Goal: Book appointment/travel/reservation

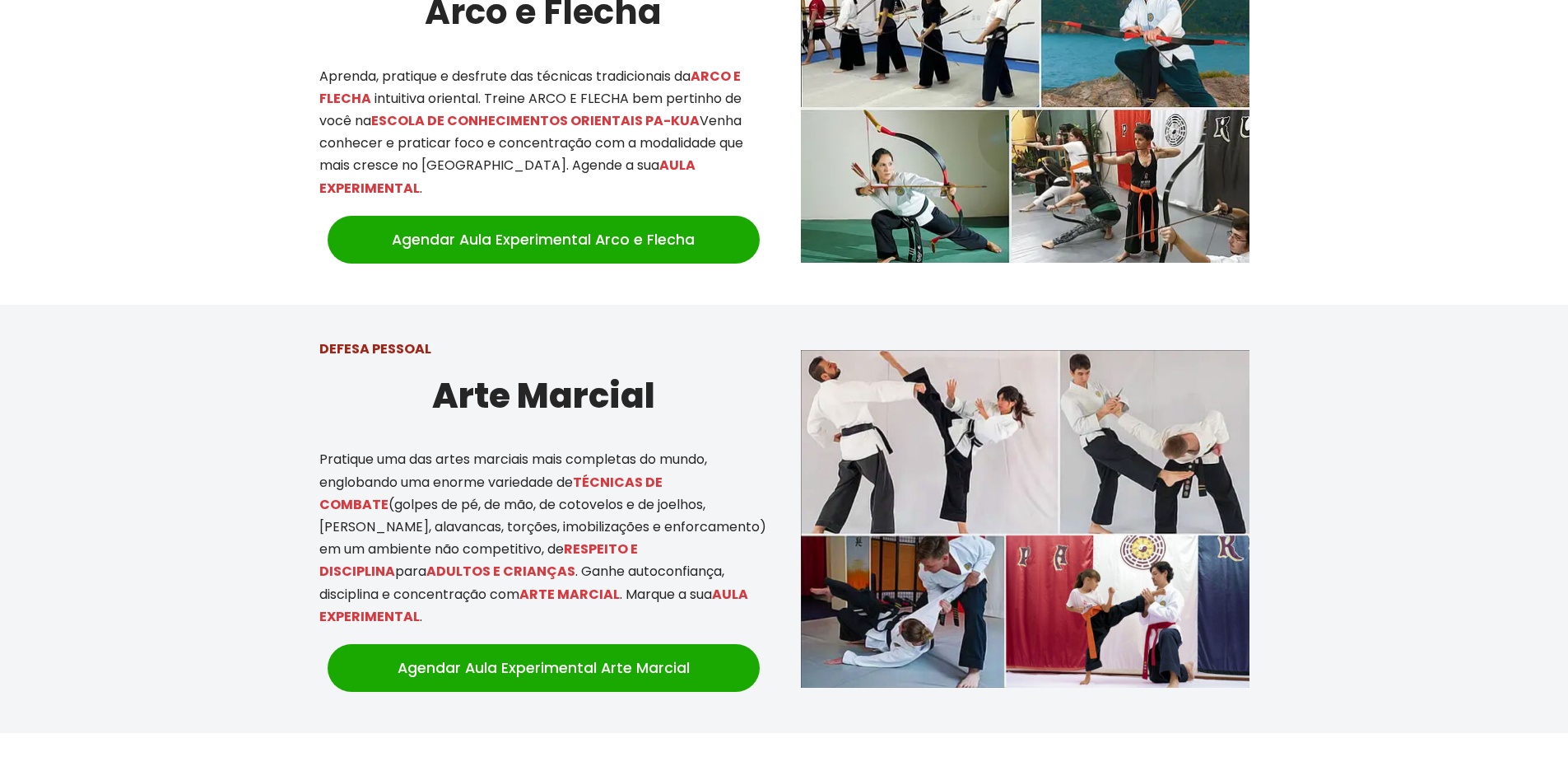
scroll to position [906, 0]
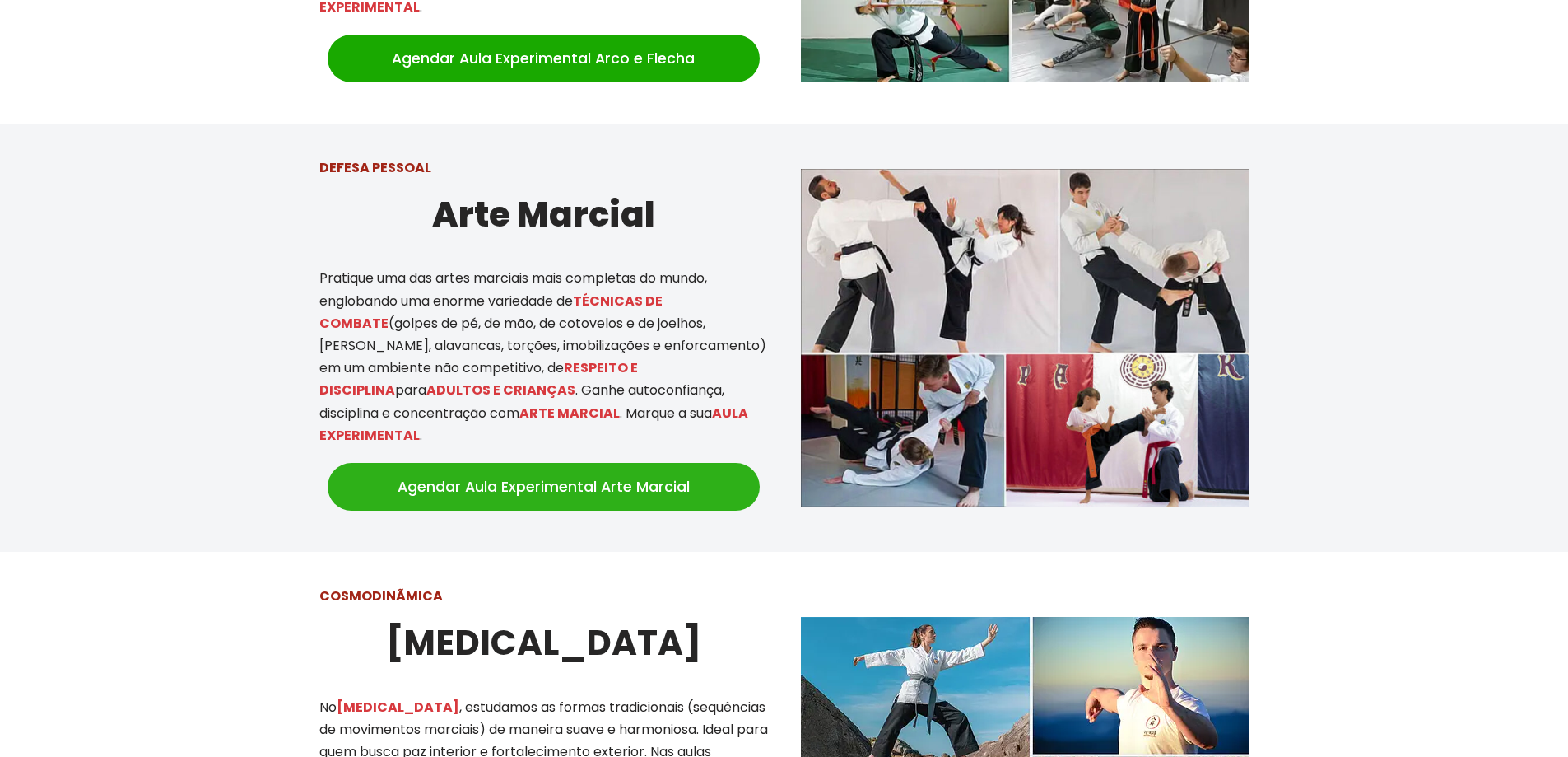
click at [542, 469] on link "Agendar Aula Experimental Arte Marcial" at bounding box center [544, 486] width 432 height 48
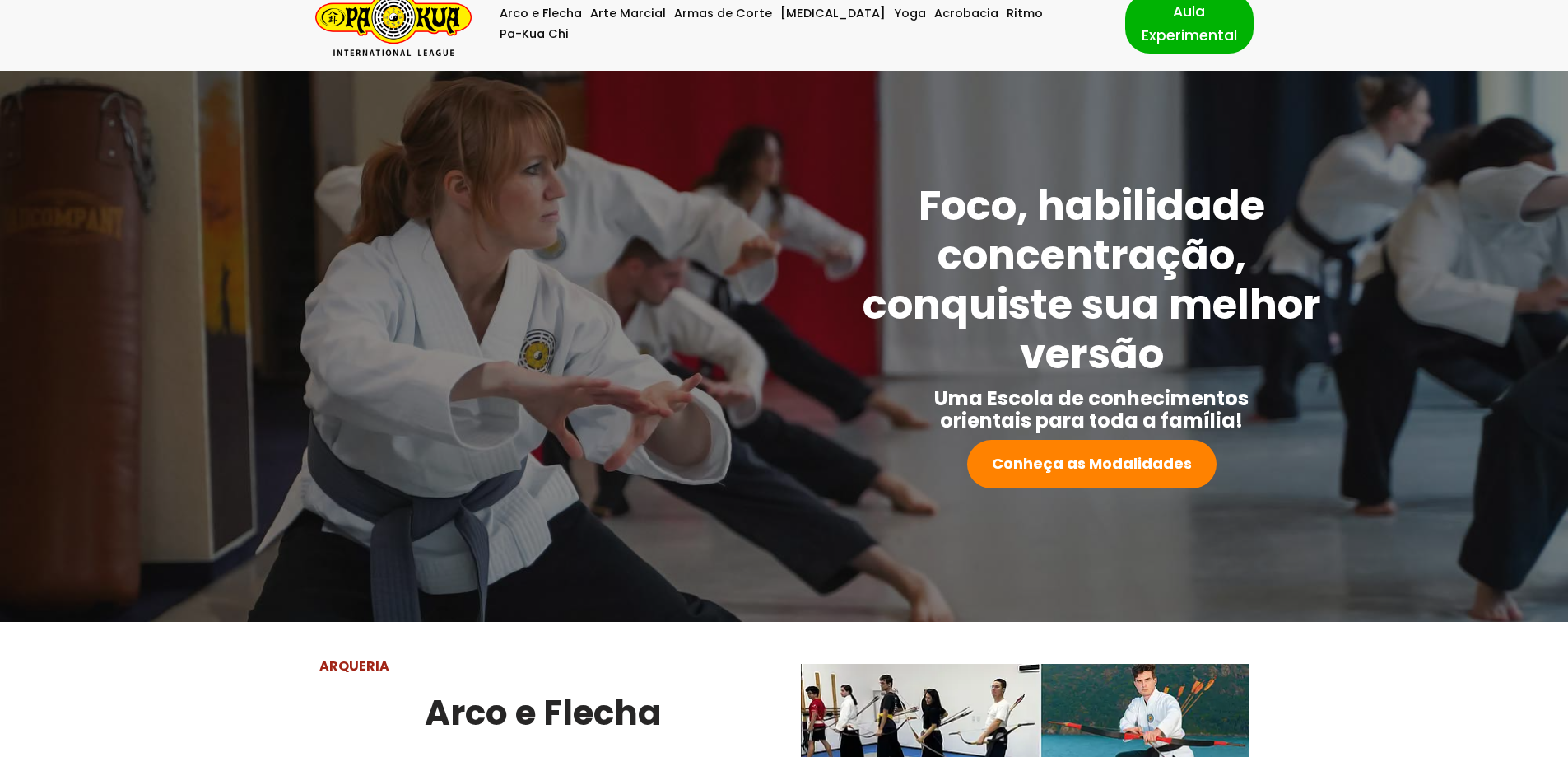
scroll to position [0, 0]
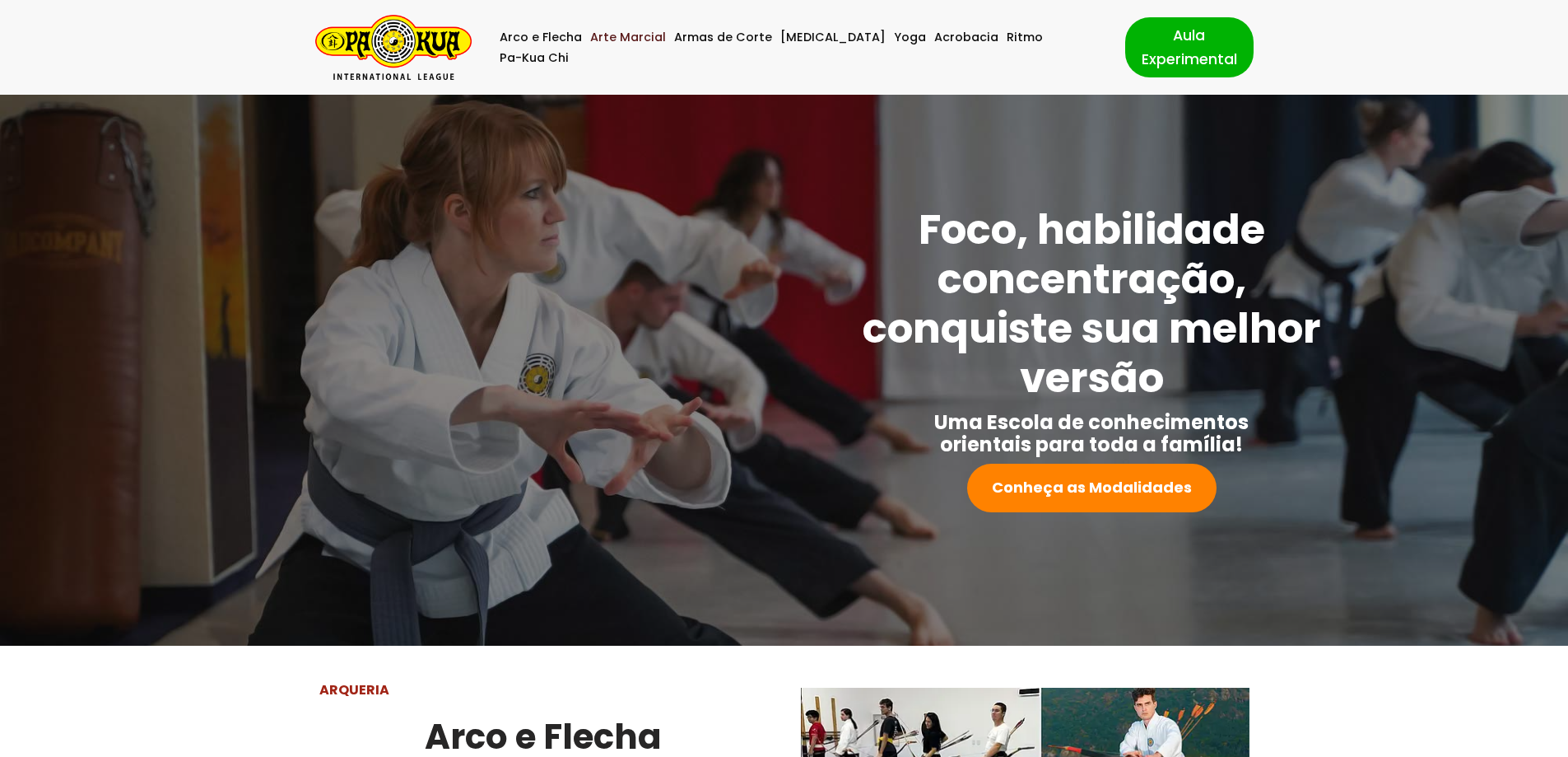
click at [632, 43] on link "Arte Marcial" at bounding box center [628, 37] width 75 height 21
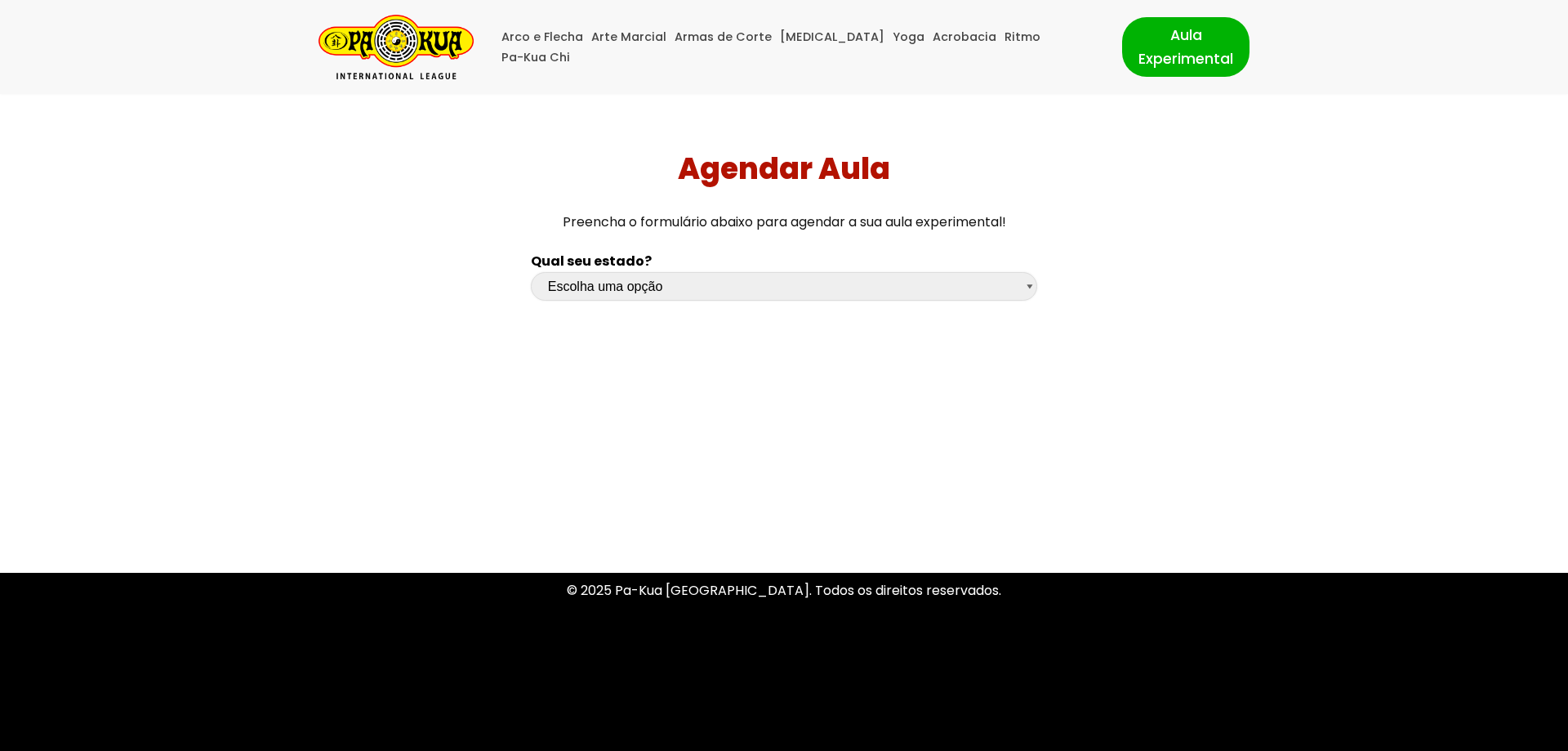
click at [645, 289] on select "Escolha uma opção Rio Grande do Sul Santa Catarina Paraná São Paulo Rio de Jane…" at bounding box center [784, 286] width 506 height 28
select select "sp"
click at [531, 272] on select "Escolha uma opção Rio Grande do Sul Santa Catarina Paraná São Paulo Rio de Jane…" at bounding box center [784, 286] width 506 height 28
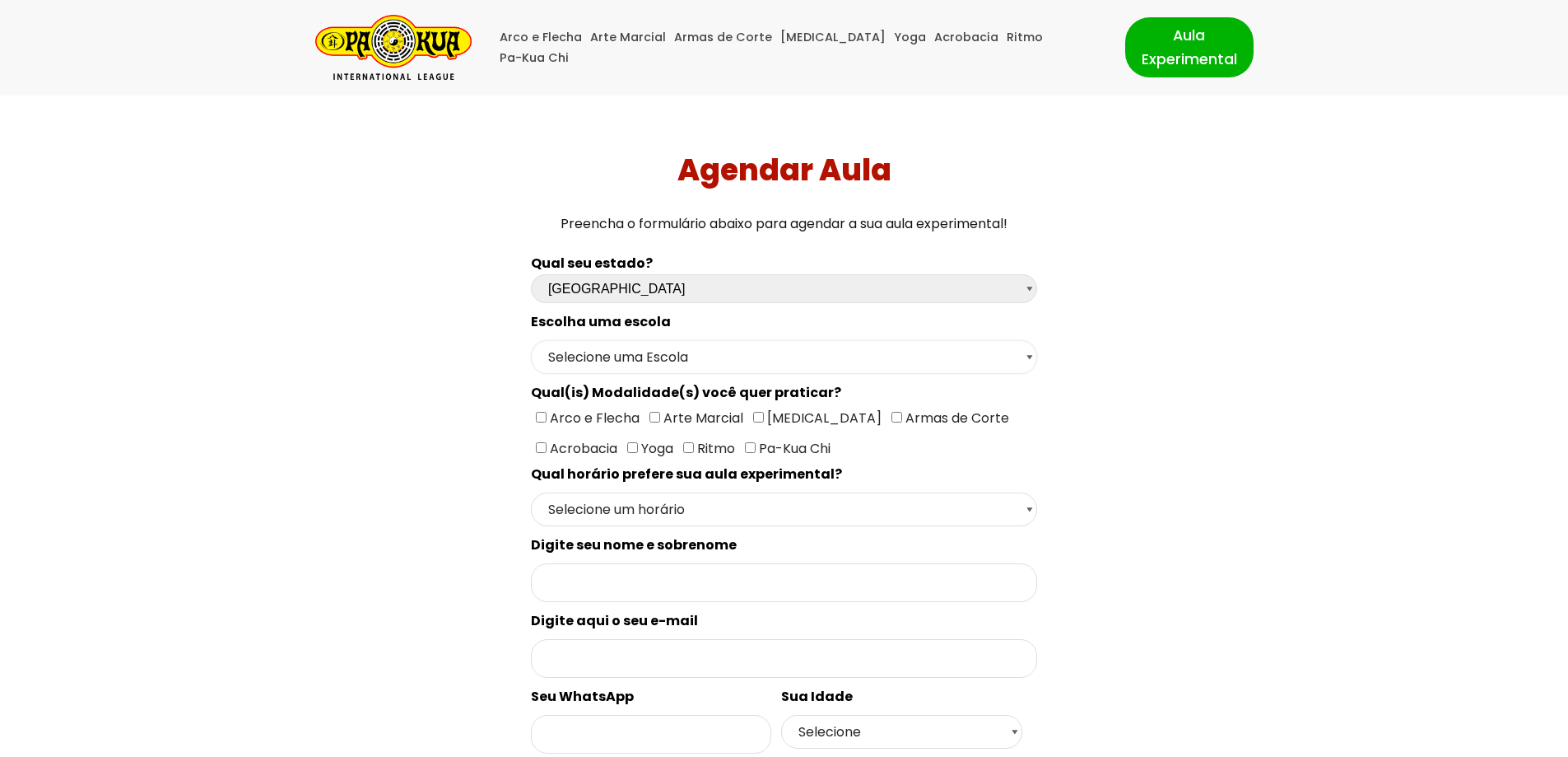
click at [625, 363] on select "Selecione uma Escola São Paulo - Escola Santa Cruz São Paulo - Escola Ana Rosa …" at bounding box center [784, 357] width 506 height 34
select select "São Paulo - Escola Ana Rosa"
click at [531, 340] on select "Selecione uma Escola São Paulo - Escola Santa Cruz São Paulo - Escola Ana Rosa …" at bounding box center [784, 357] width 506 height 34
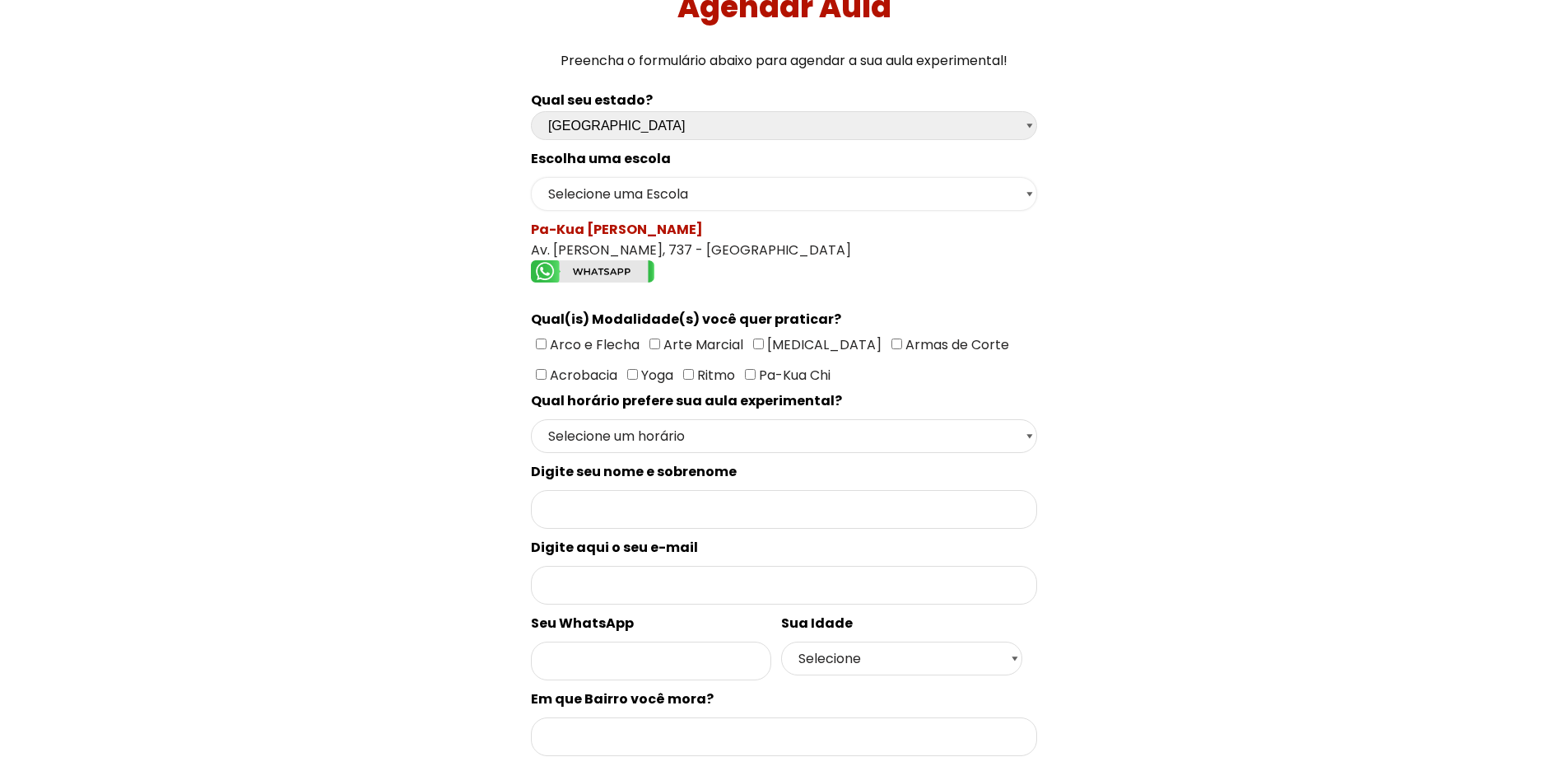
scroll to position [164, 0]
click at [650, 344] on input"] "Arte Marcial" at bounding box center [655, 342] width 11 height 11
checkbox input"] "true"
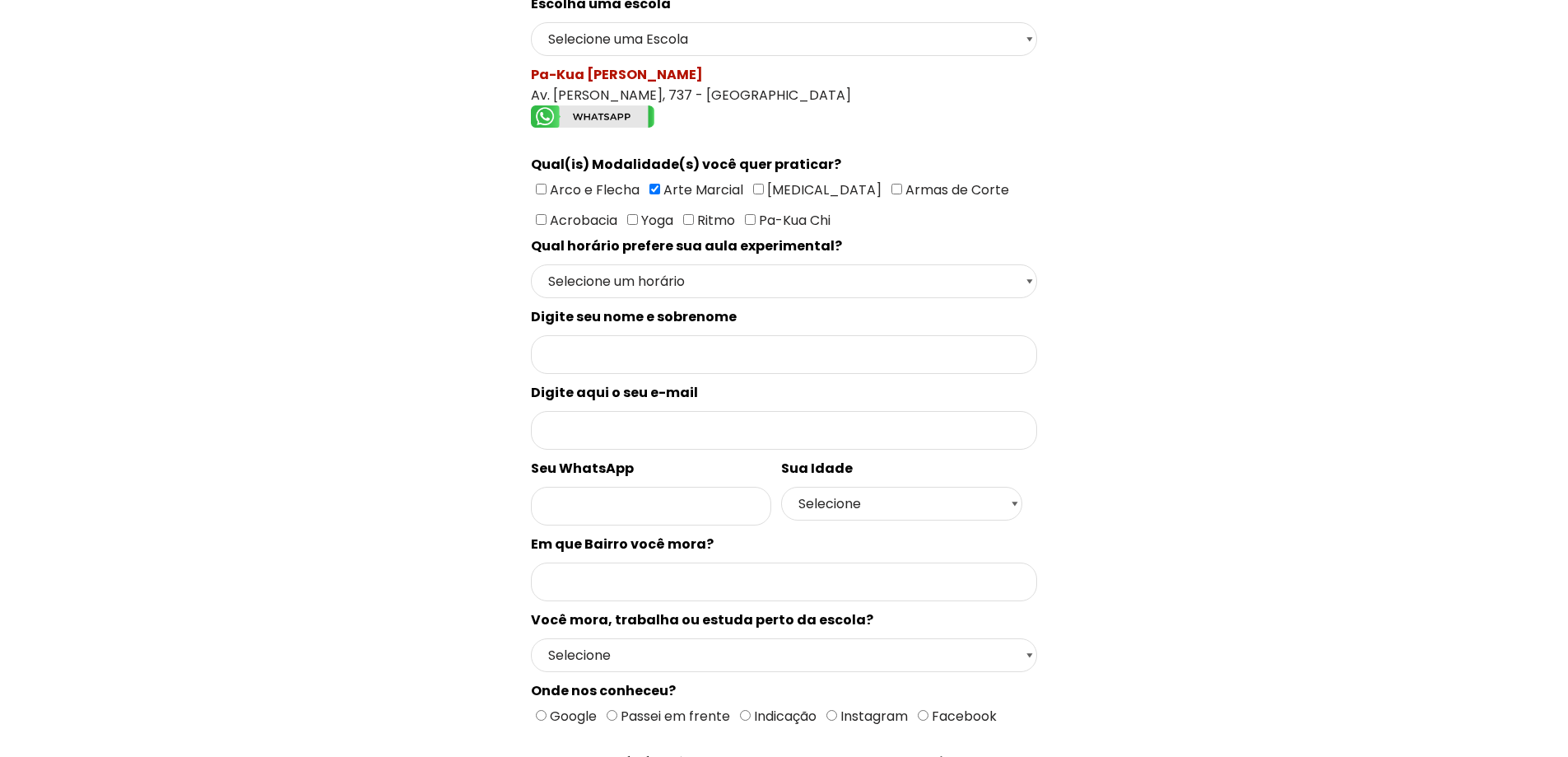
scroll to position [329, 0]
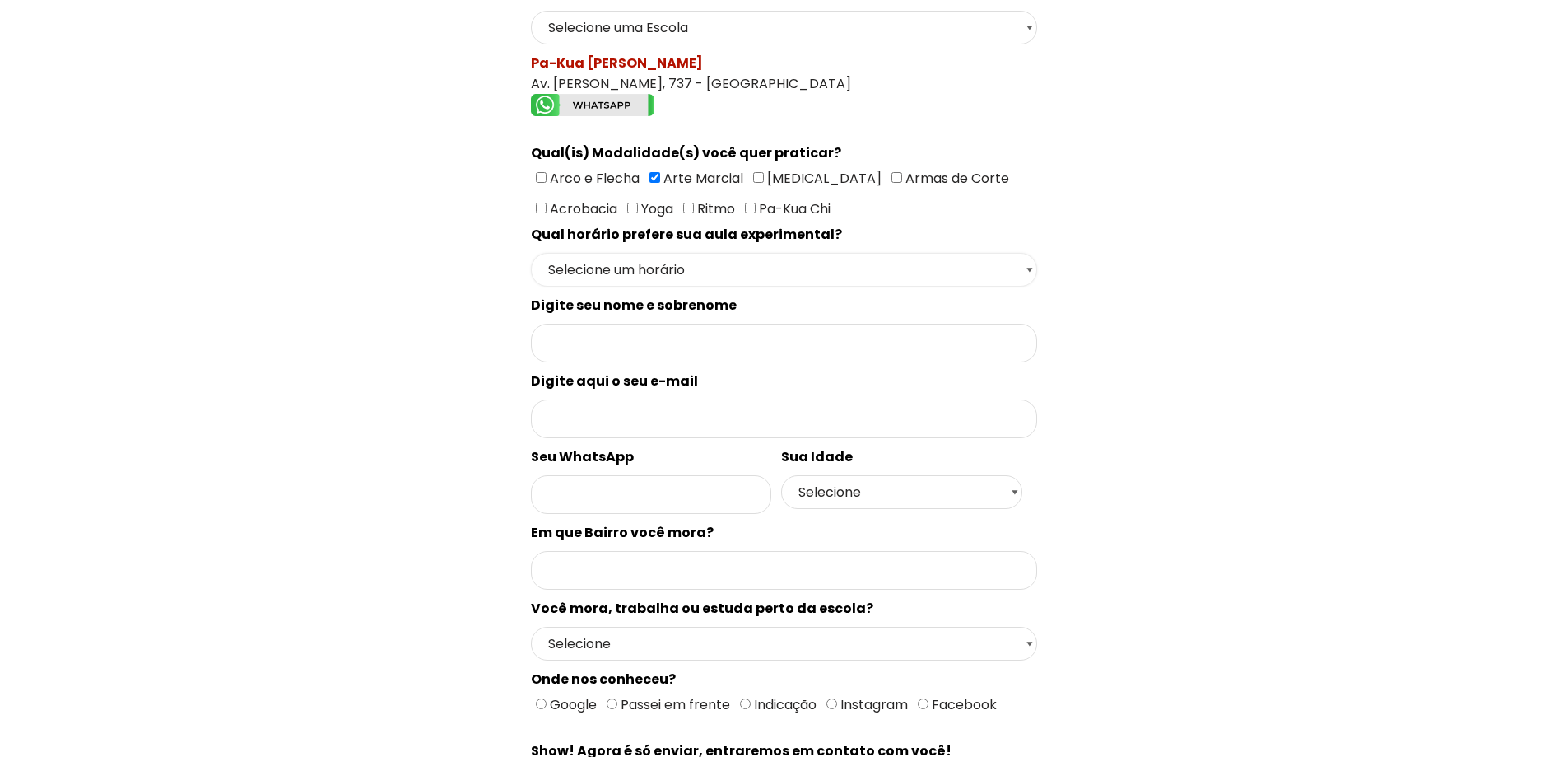
click at [690, 269] on select "Selecione um horário Manhã Tarde Noite" at bounding box center [784, 270] width 506 height 34
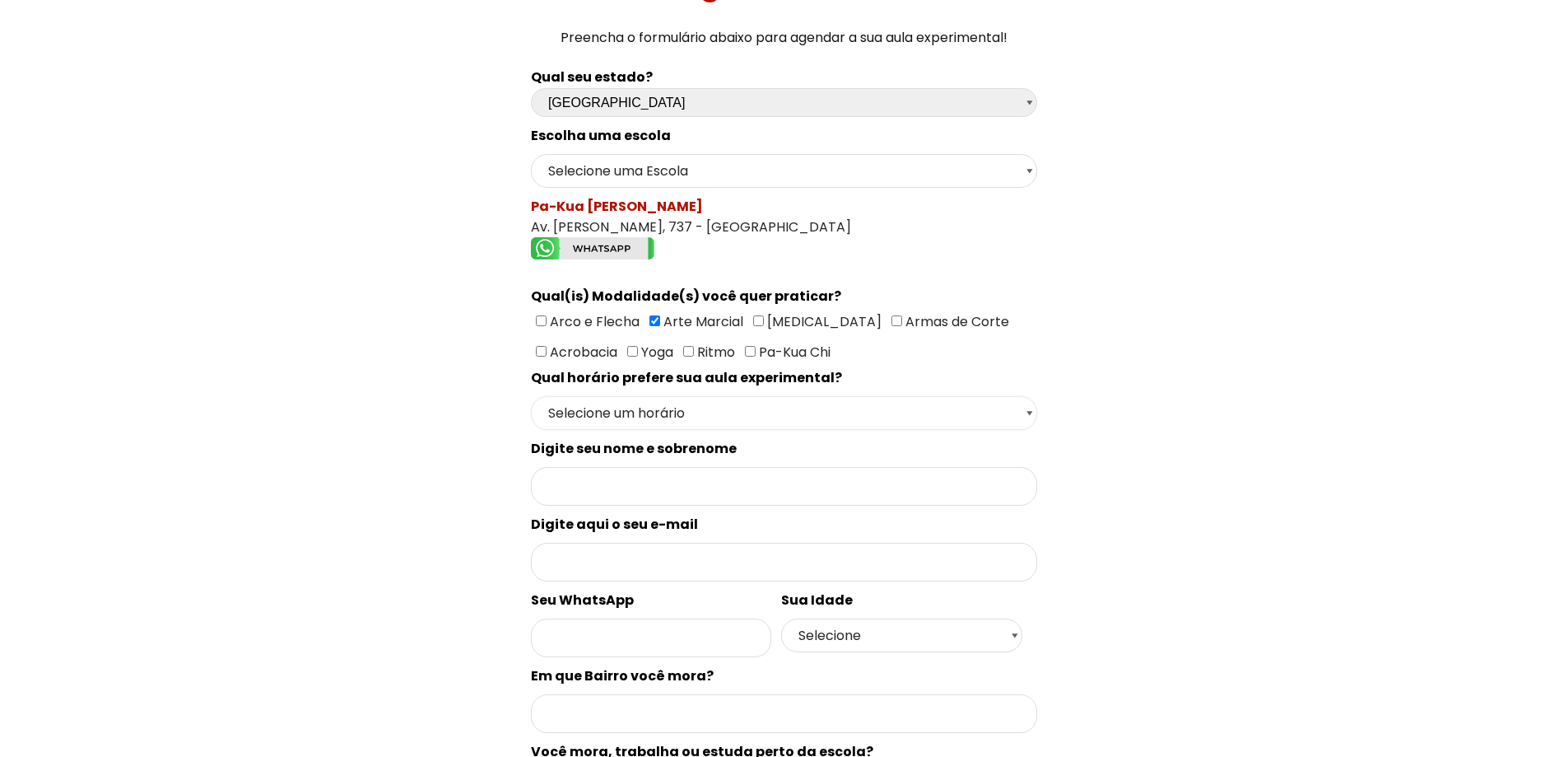
scroll to position [0, 0]
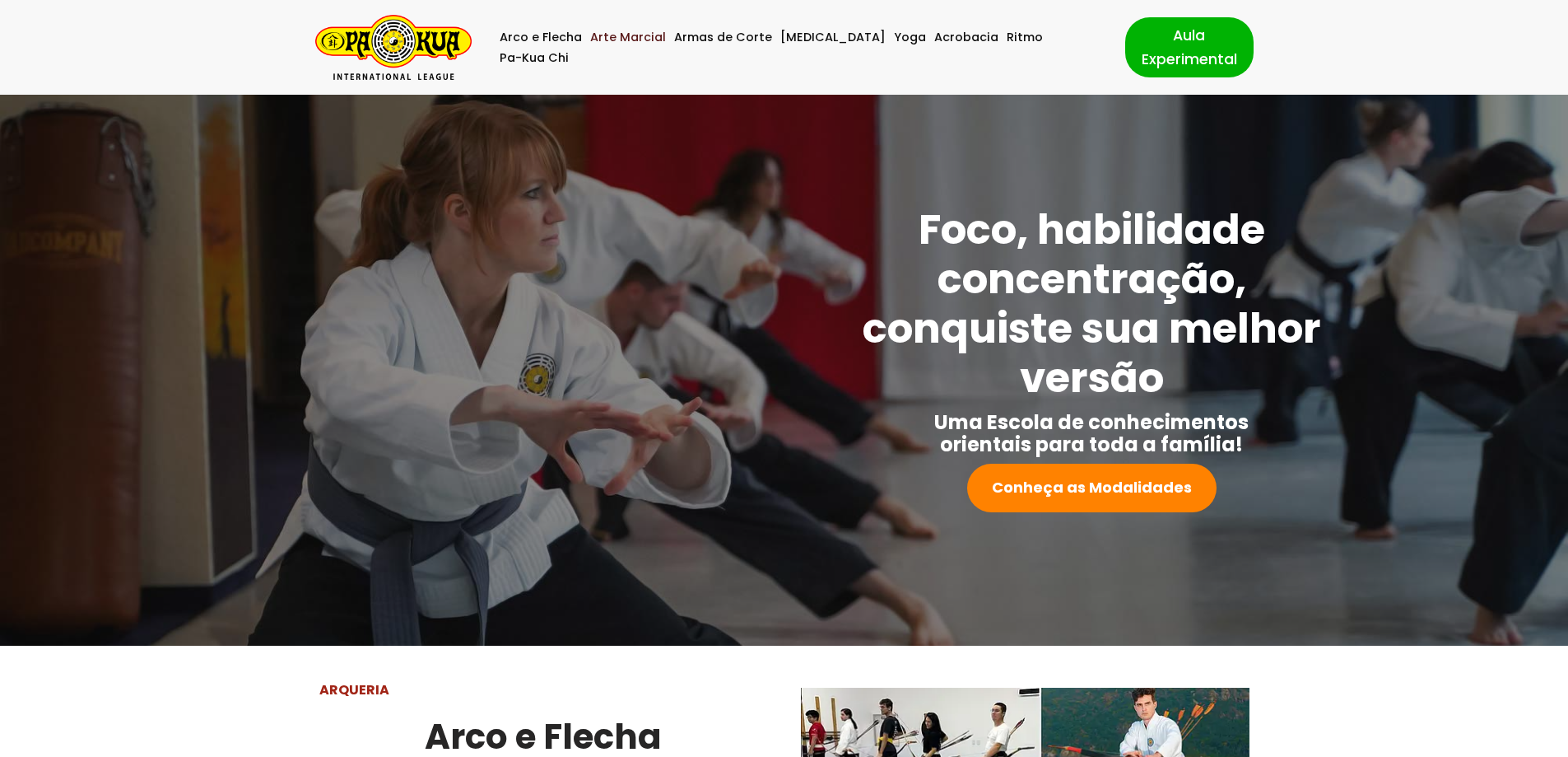
click at [639, 44] on link "Arte Marcial" at bounding box center [628, 37] width 75 height 21
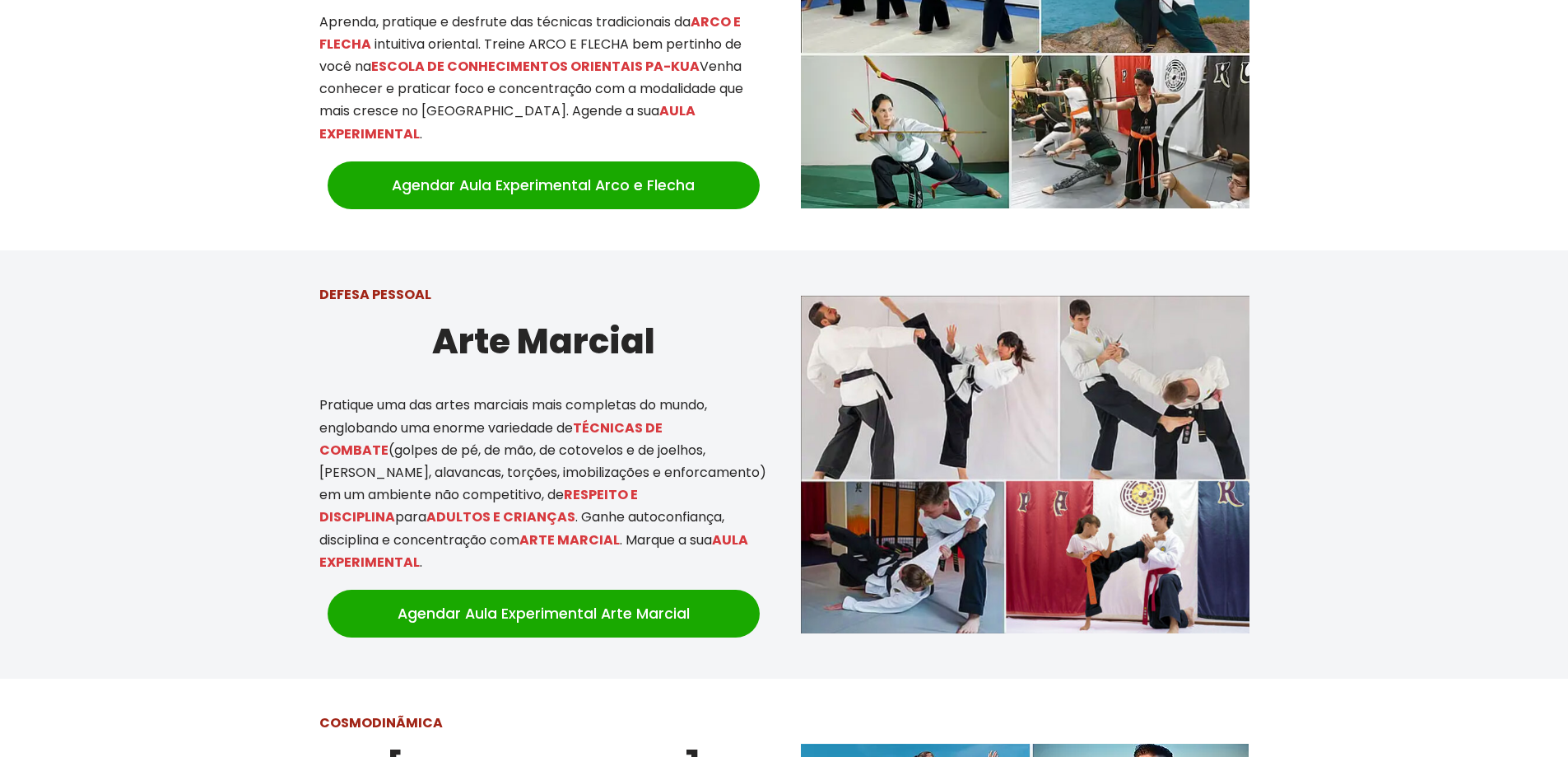
scroll to position [764, 0]
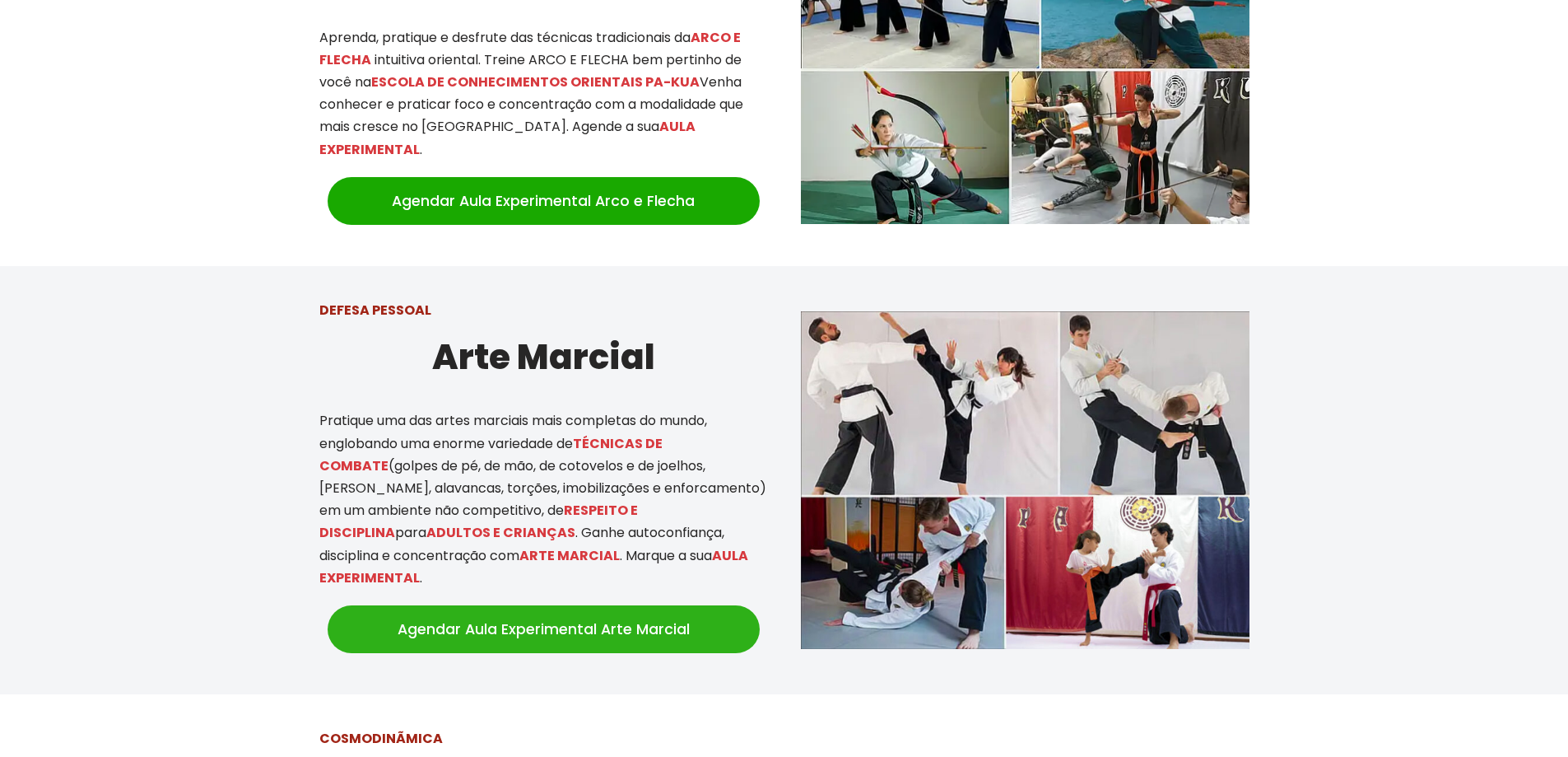
click at [608, 629] on link "Agendar Aula Experimental Arte Marcial" at bounding box center [544, 629] width 432 height 48
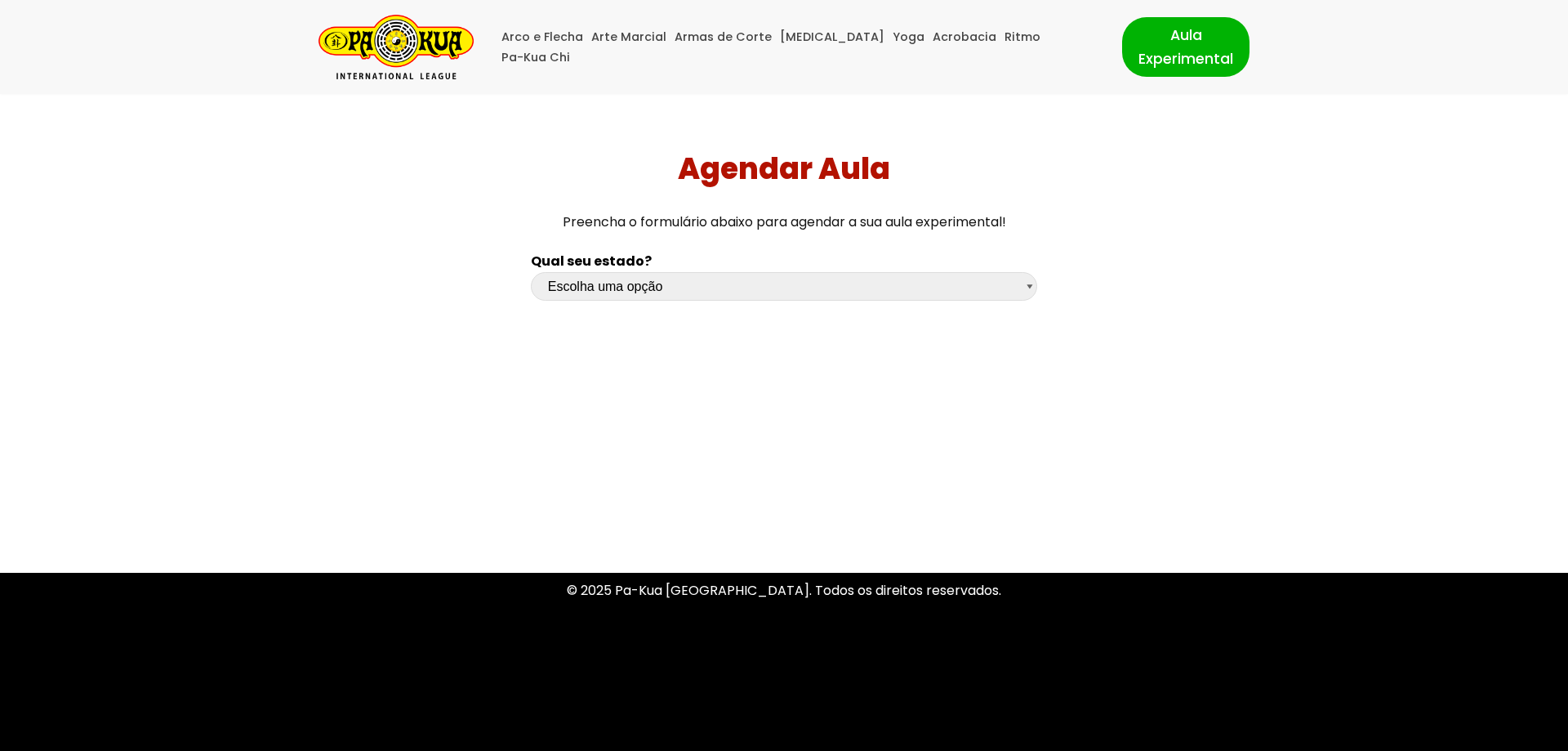
select select "sp"
click at [531, 272] on select "Escolha uma opção Rio Grande do Sul Santa Catarina Paraná São Paulo Rio de Jane…" at bounding box center [784, 286] width 506 height 28
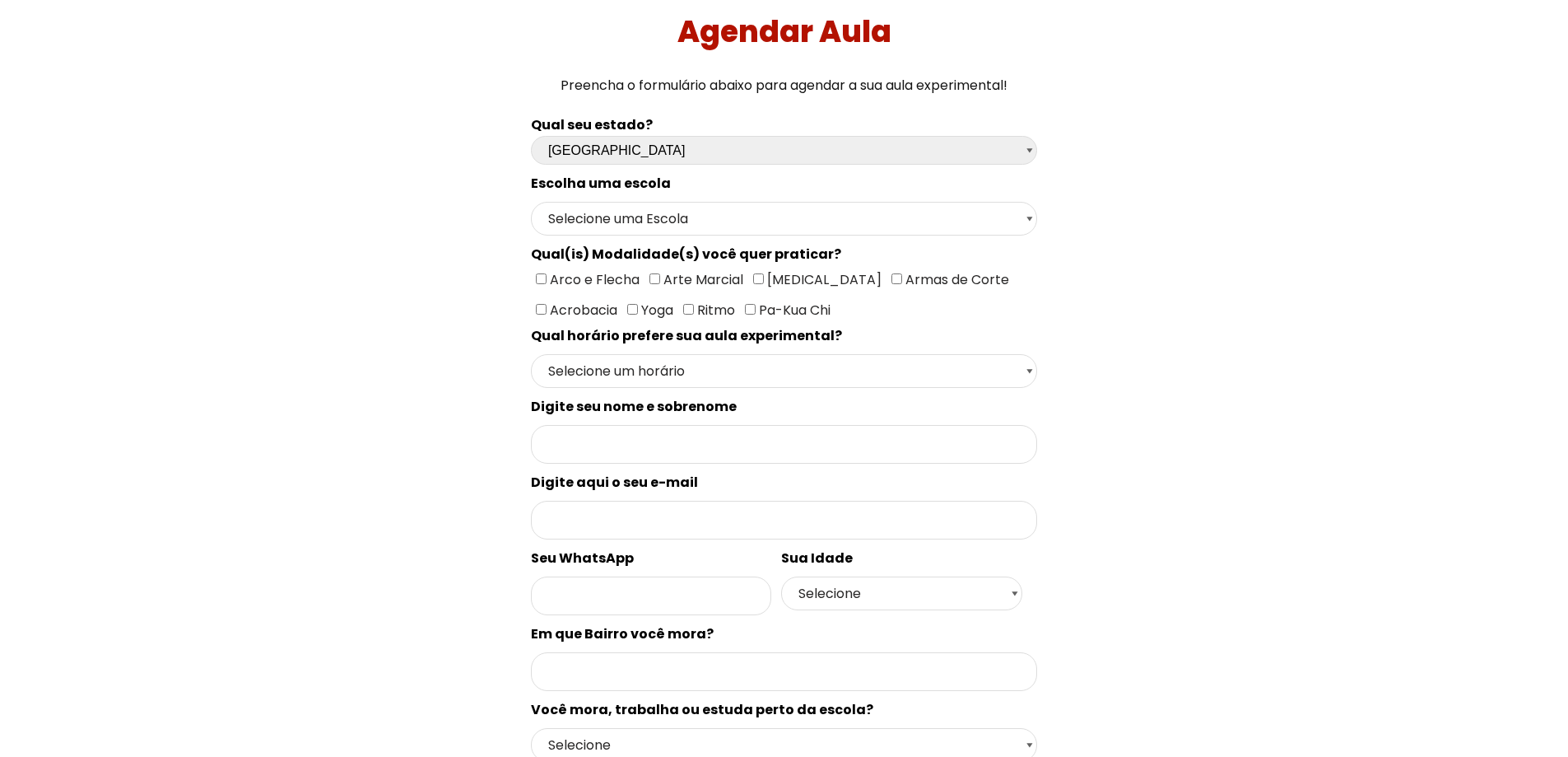
scroll to position [164, 0]
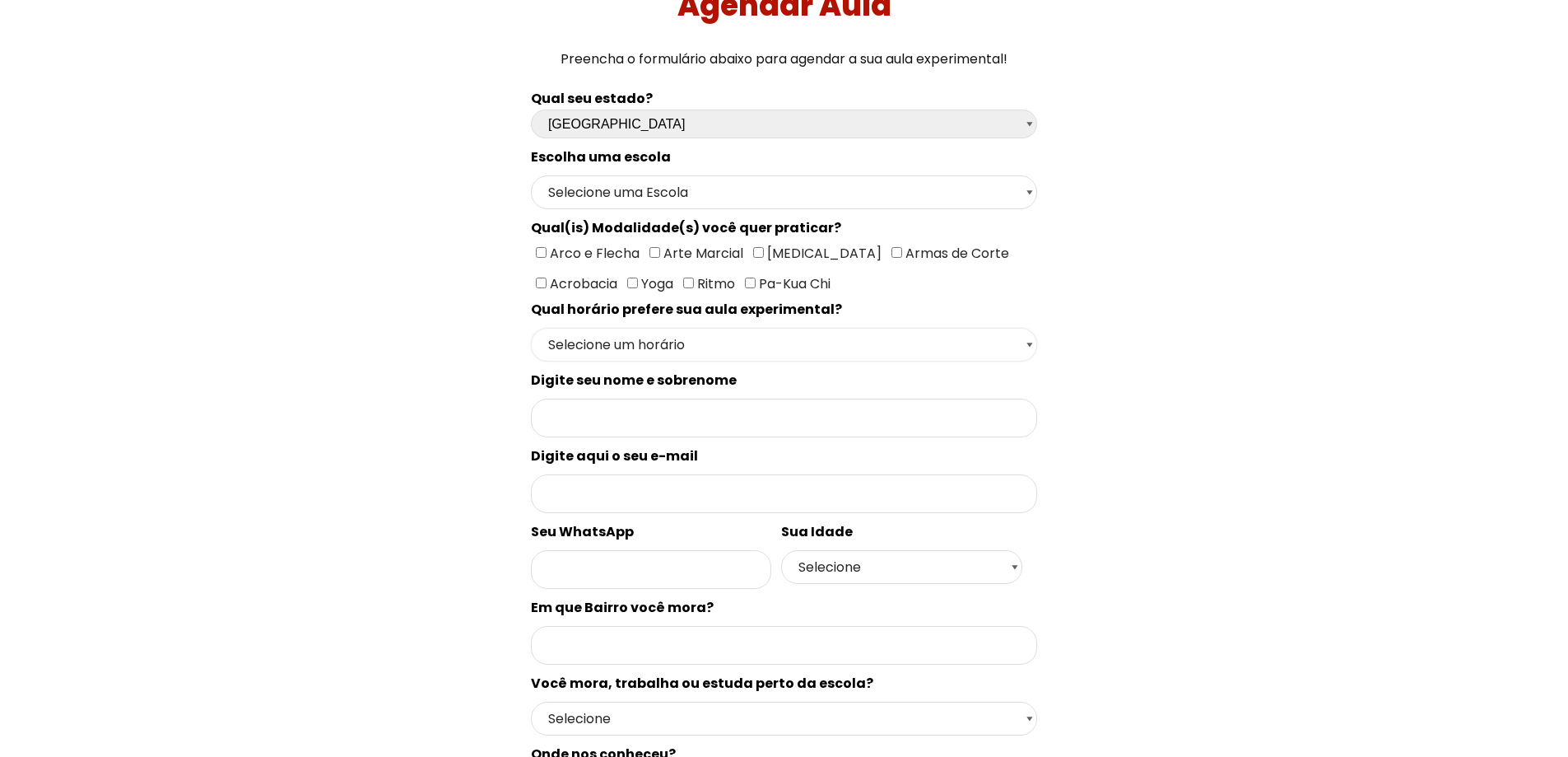
click at [729, 345] on select "Selecione um horário Manhã Tarde Noite" at bounding box center [784, 345] width 506 height 34
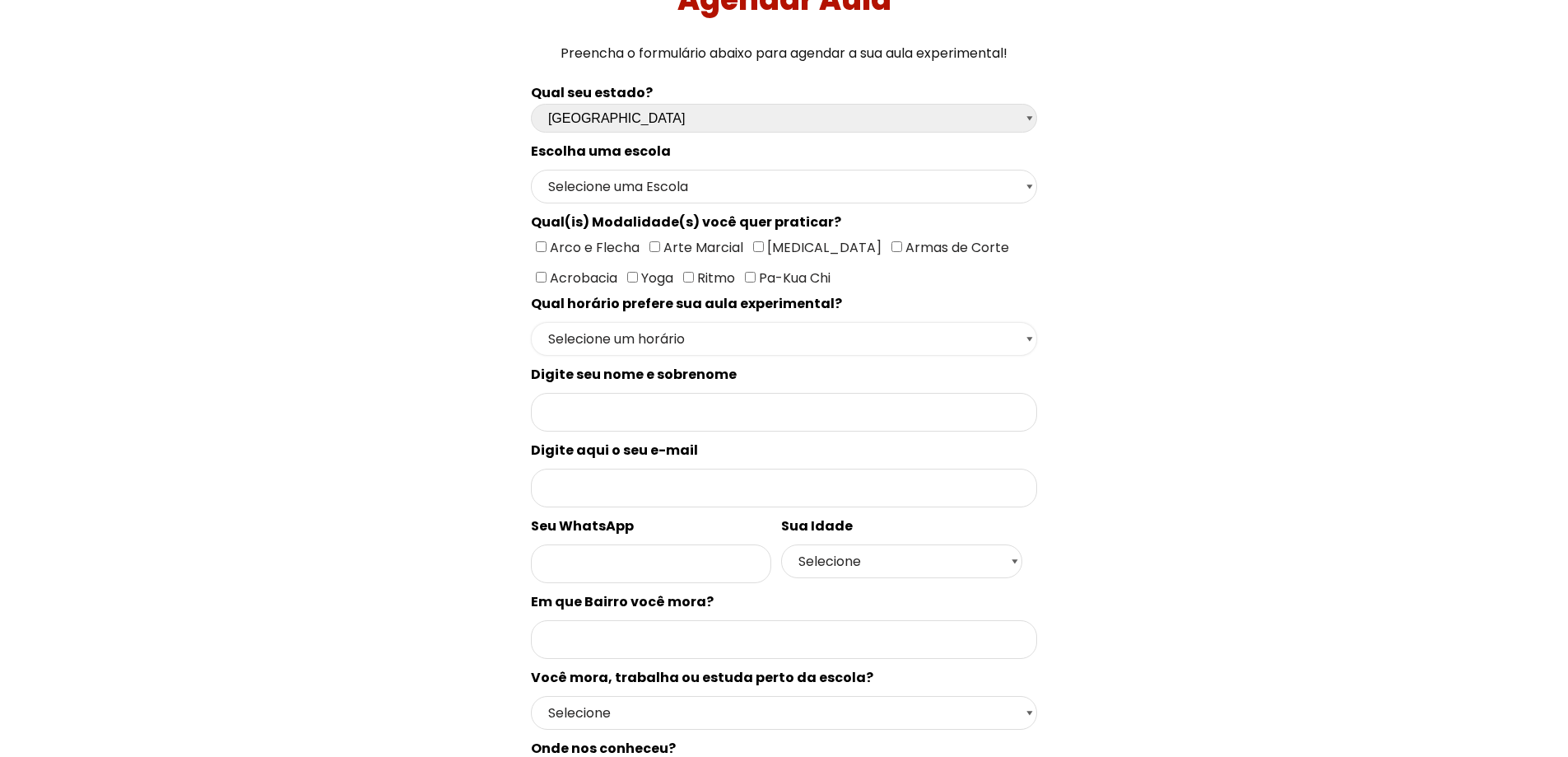
scroll to position [0, 0]
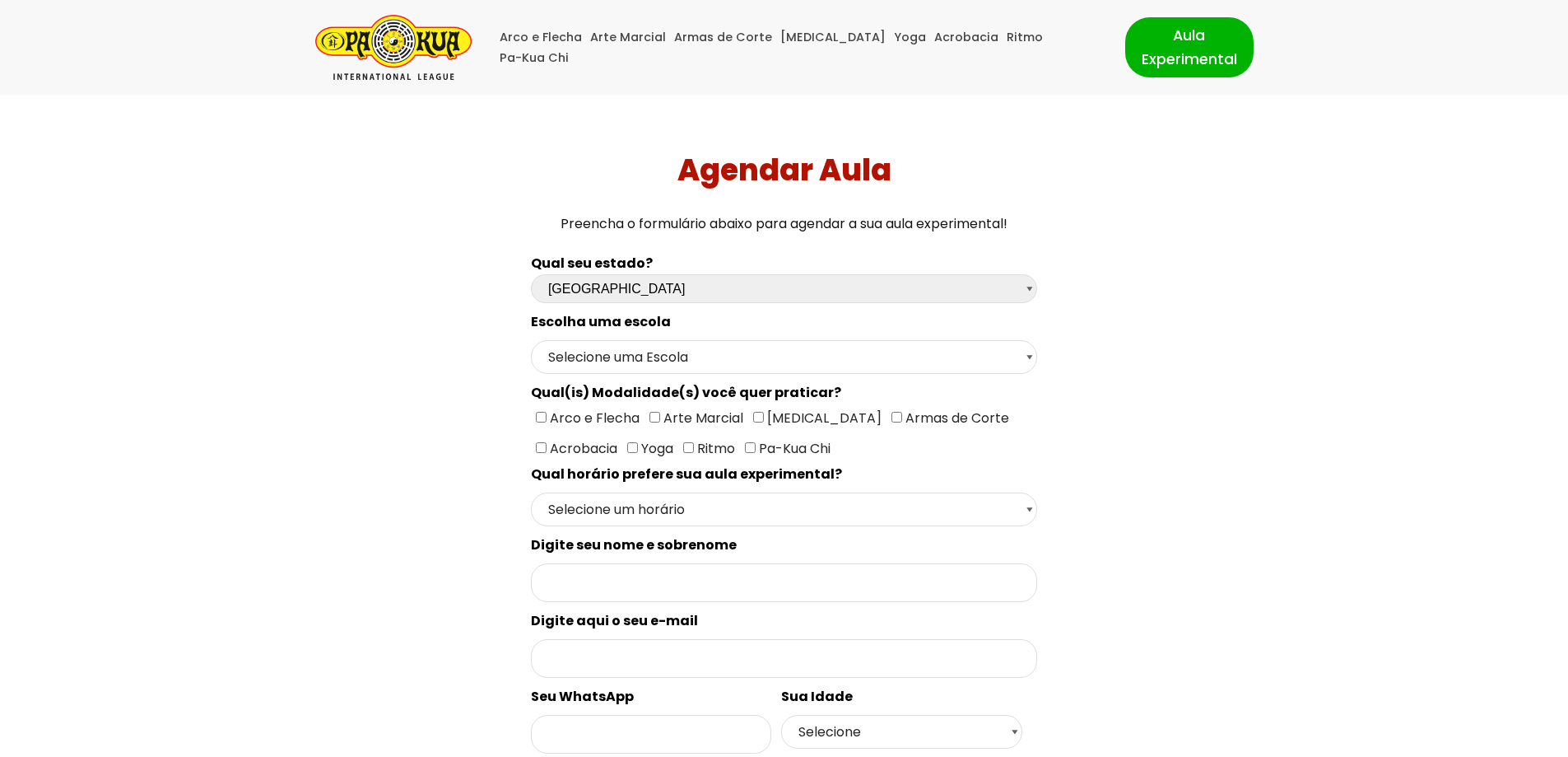
click at [388, 44] on img "Pa-Kua Brasil Uma Escola de conhecimentos orientais para toda a família. Foco, …" at bounding box center [393, 48] width 157 height 65
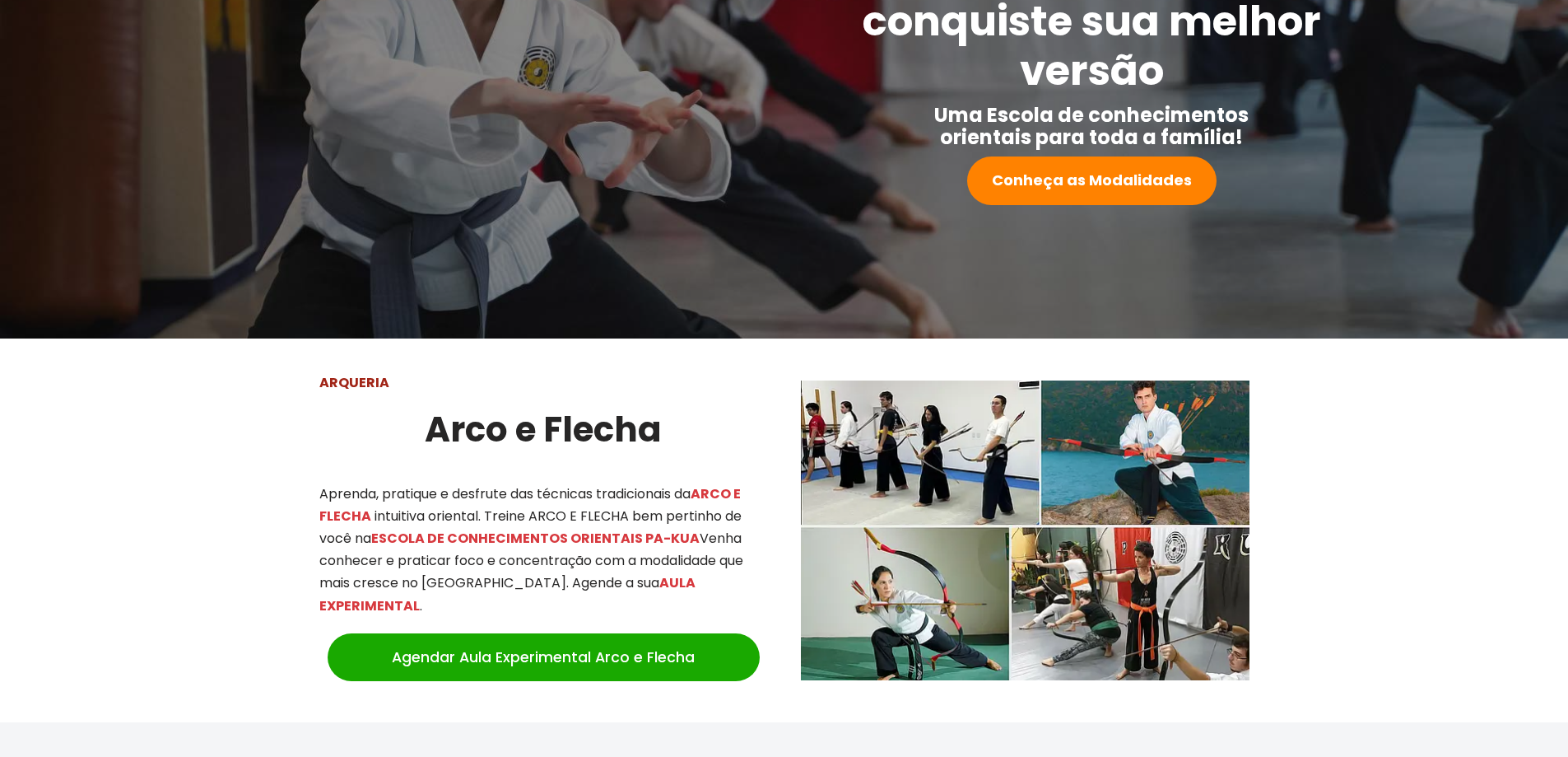
scroll to position [329, 0]
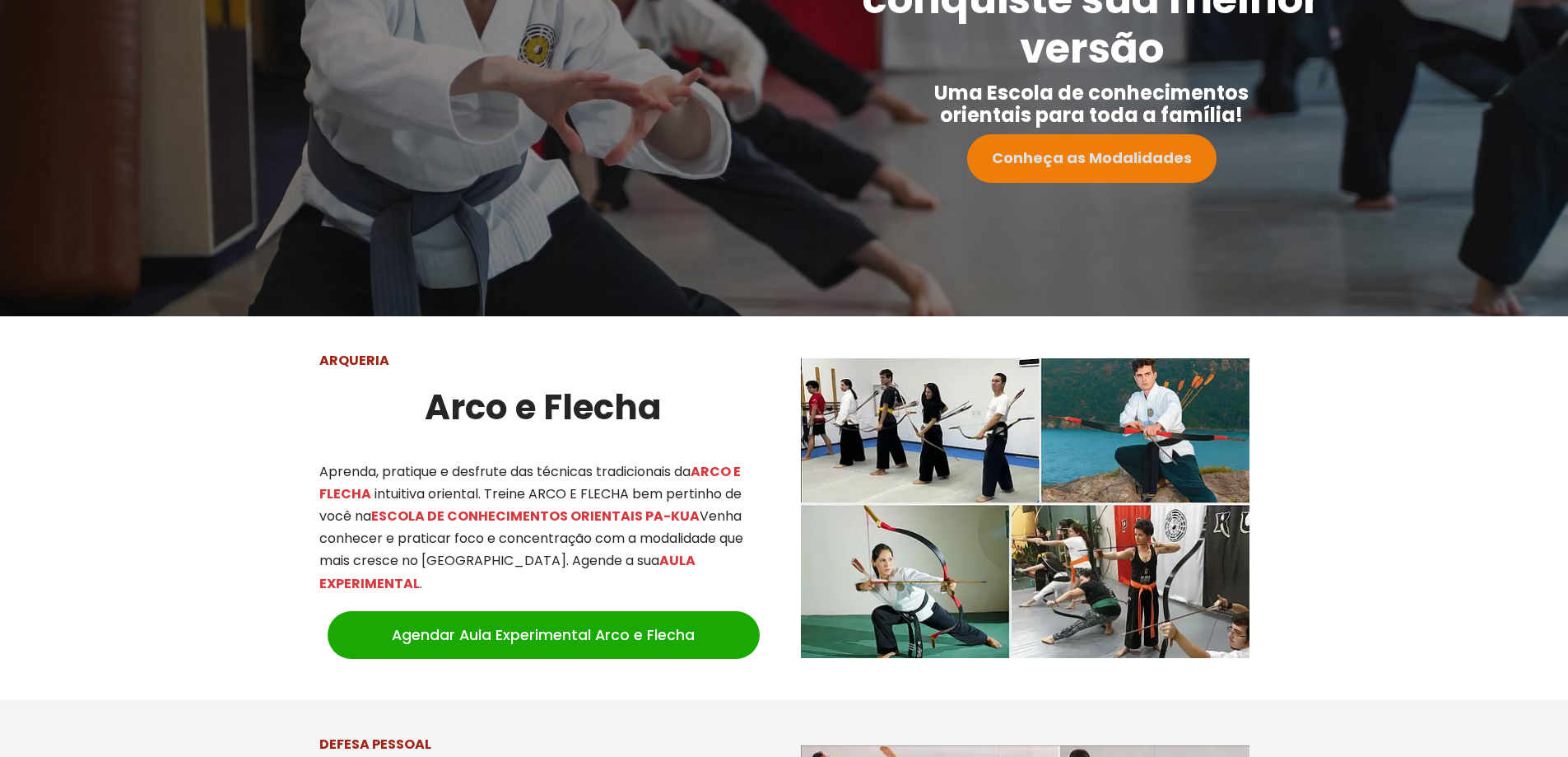
click at [1099, 149] on strong "Conheça as Modalidades" at bounding box center [1092, 158] width 200 height 21
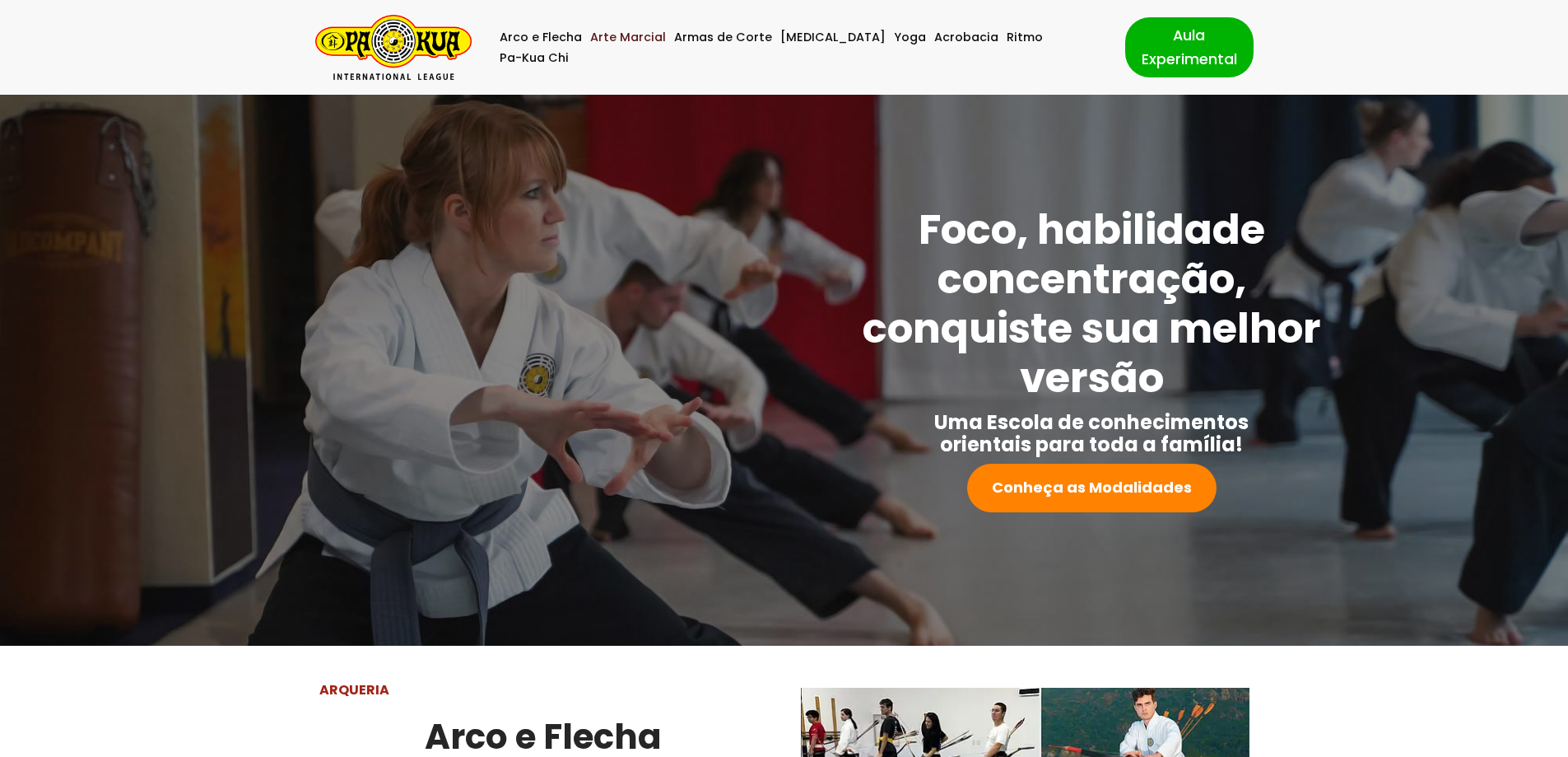
click at [660, 39] on link "Arte Marcial" at bounding box center [628, 37] width 75 height 21
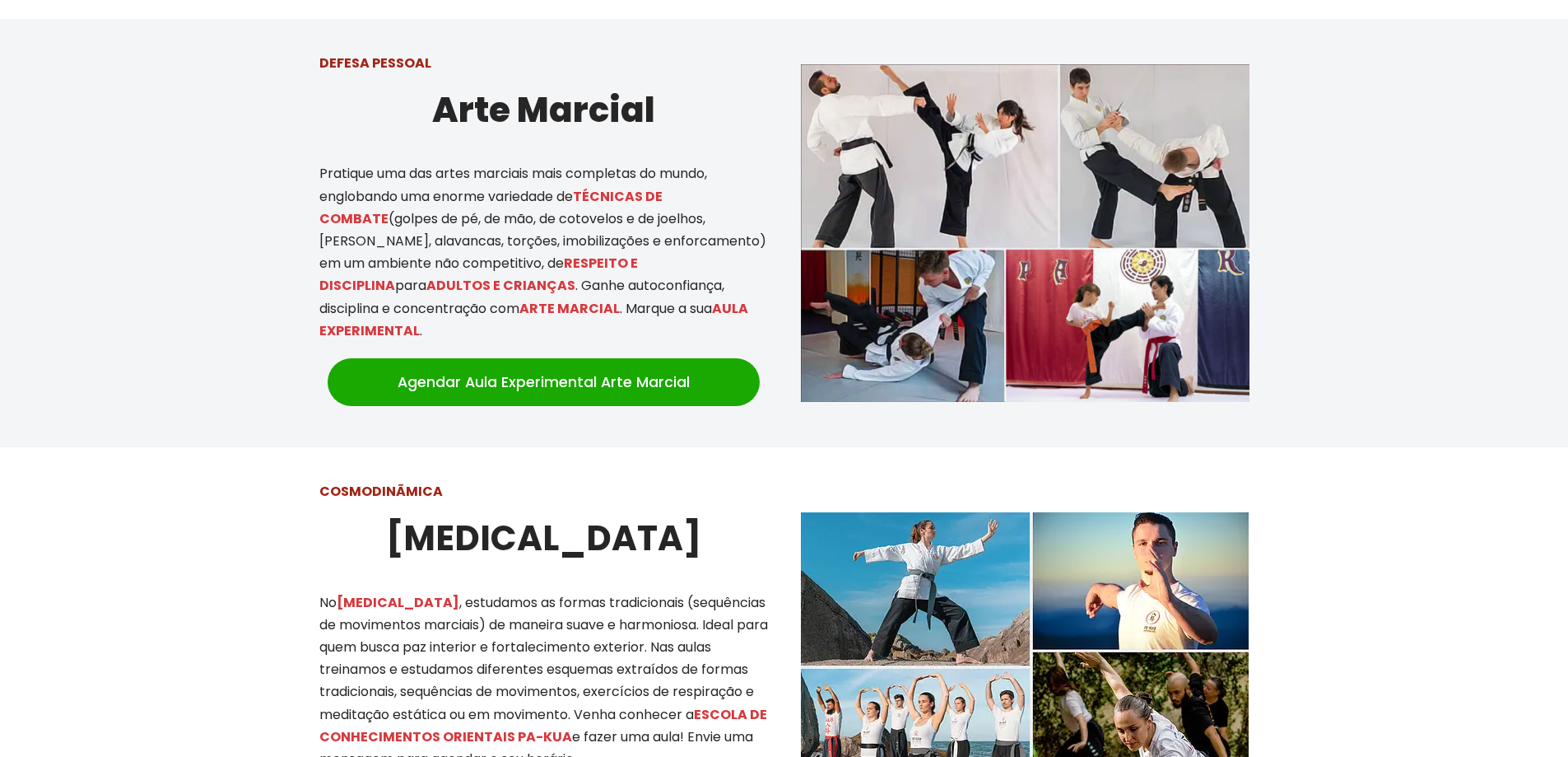
drag, startPoint x: 572, startPoint y: 226, endPoint x: 605, endPoint y: 194, distance: 46.0
click at [605, 194] on p "Pratique uma das artes marciais mais completas do mundo, englobando uma enorme …" at bounding box center [543, 252] width 448 height 179
